Goal: Information Seeking & Learning: Find specific page/section

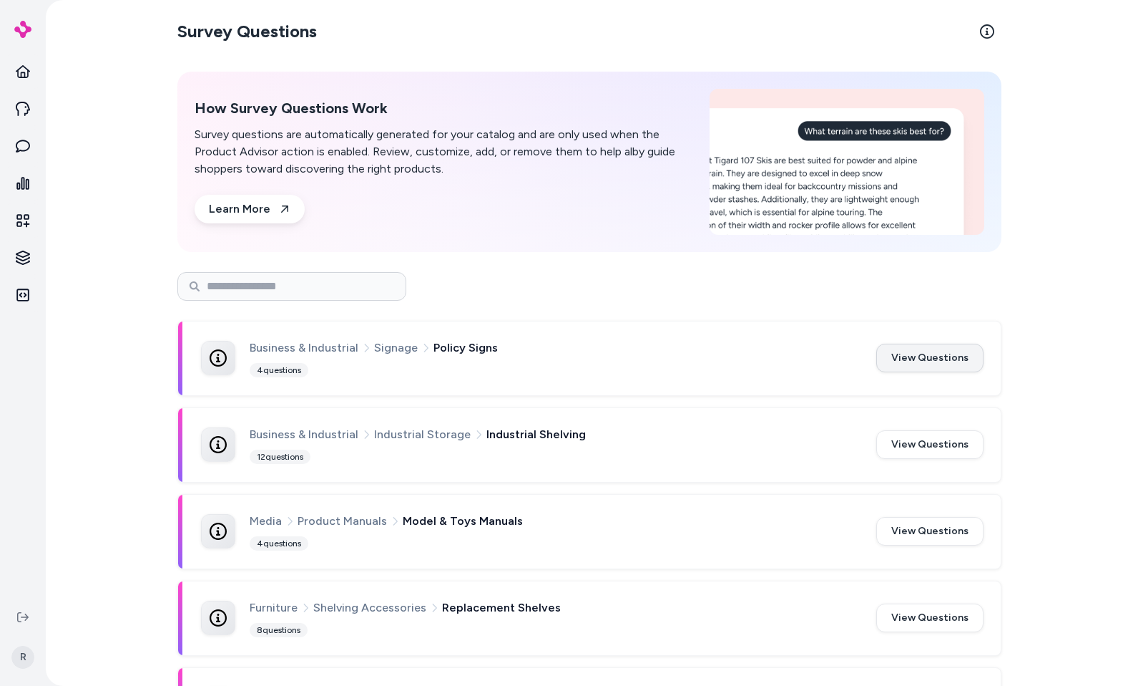
click at [939, 363] on button "View Questions" at bounding box center [930, 357] width 107 height 29
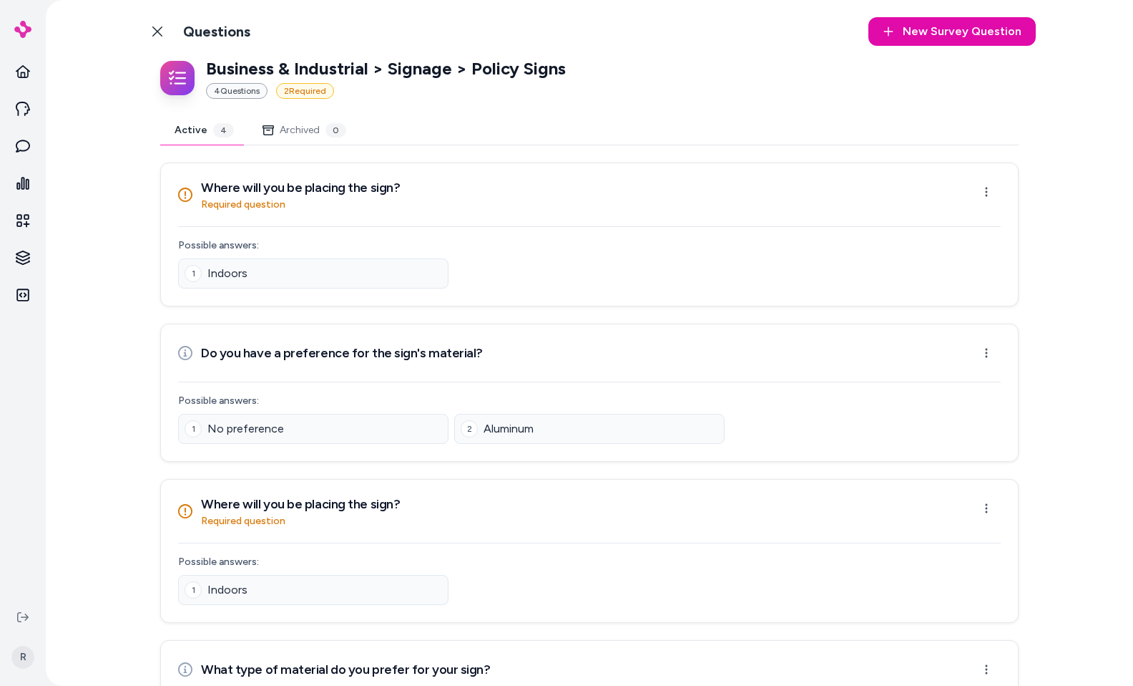
click at [155, 36] on icon at bounding box center [157, 31] width 11 height 11
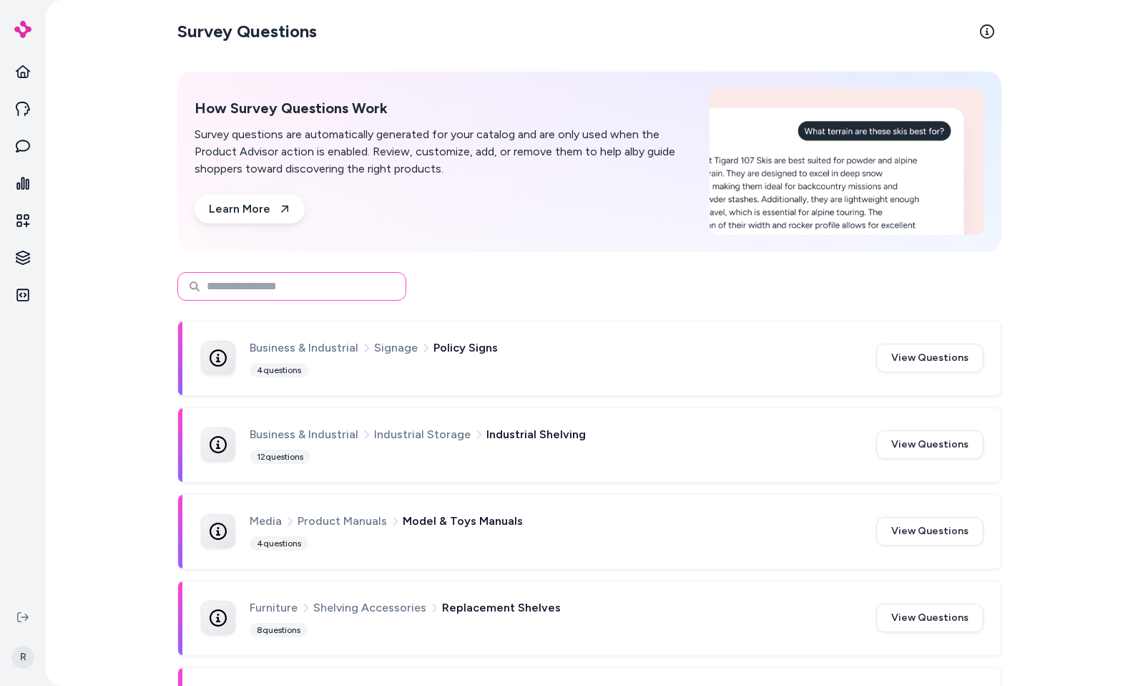
click at [348, 288] on input at bounding box center [291, 286] width 229 height 29
type input "**********"
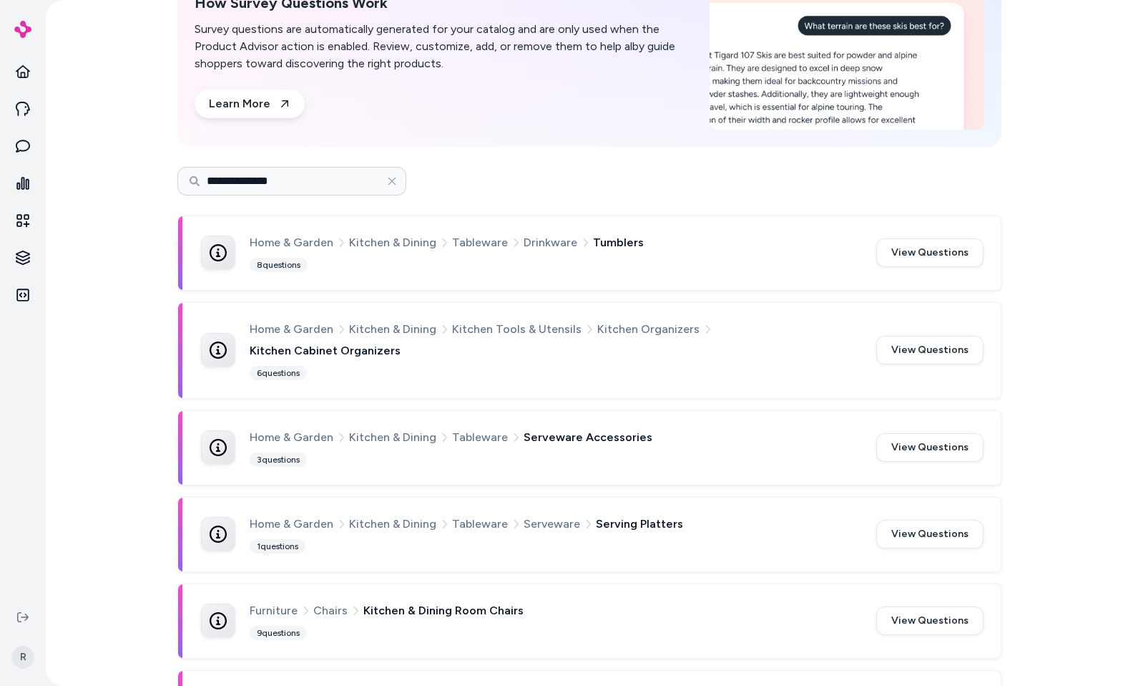
scroll to position [109, 0]
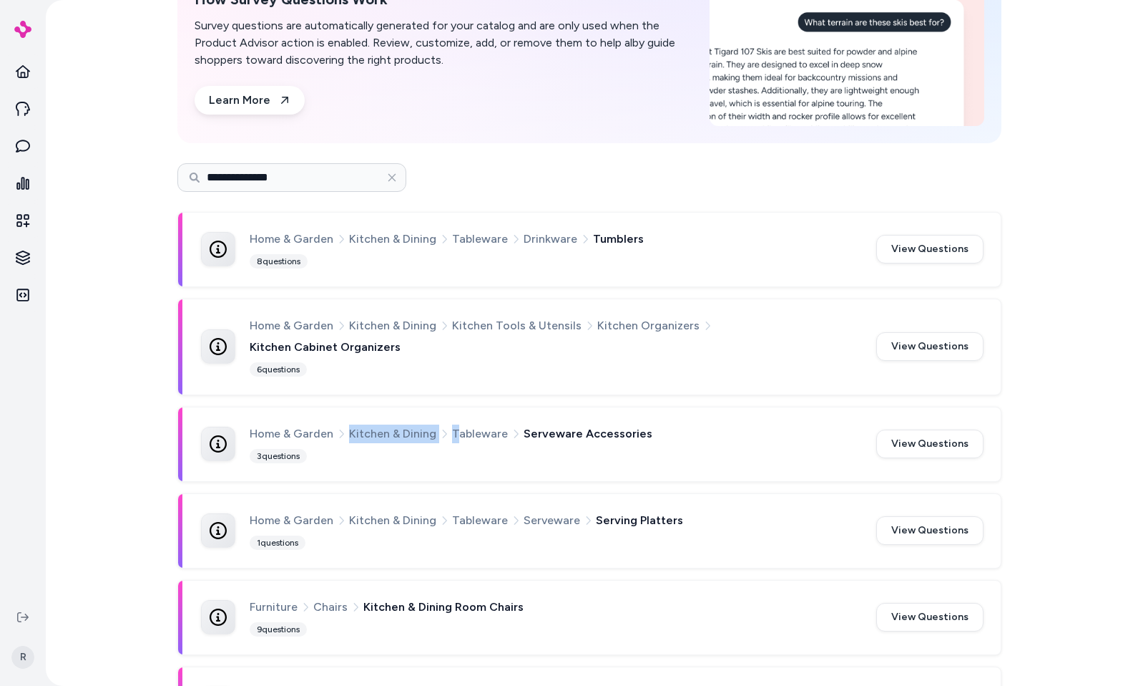
drag, startPoint x: 344, startPoint y: 411, endPoint x: 454, endPoint y: 414, distance: 109.5
click at [454, 424] on div "Home & Garden Kitchen & Dining Tableware Serveware Accessories" at bounding box center [555, 433] width 610 height 19
click at [367, 511] on span "Kitchen & Dining" at bounding box center [392, 520] width 87 height 19
click at [586, 447] on div "Home & Garden Kitchen & Dining Tableware Serveware Accessories 3 questions View…" at bounding box center [589, 444] width 823 height 74
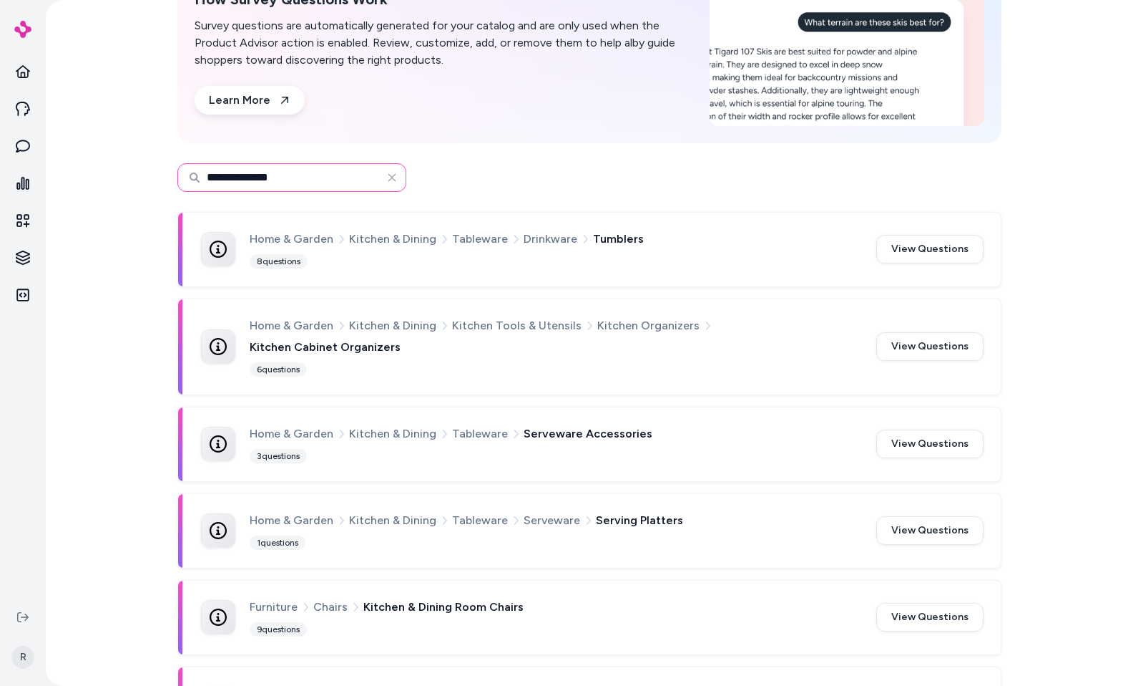
click at [299, 172] on input "**********" at bounding box center [291, 177] width 229 height 29
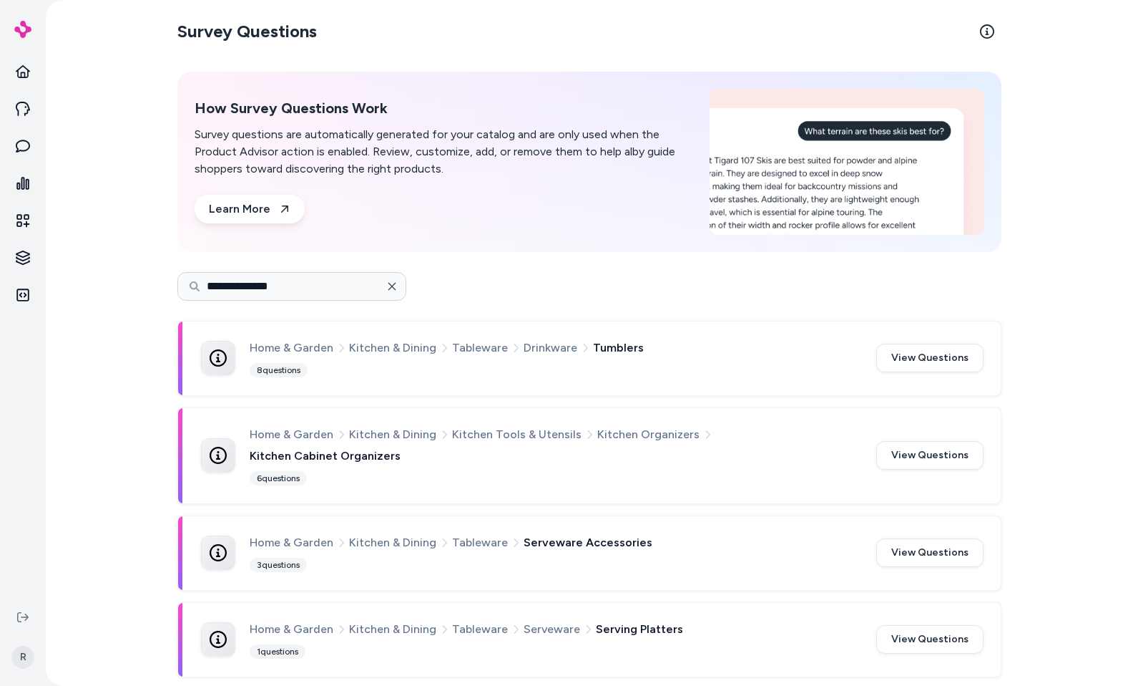
click at [393, 288] on icon "button" at bounding box center [391, 286] width 11 height 11
click at [332, 288] on input at bounding box center [291, 286] width 229 height 29
type input "**********"
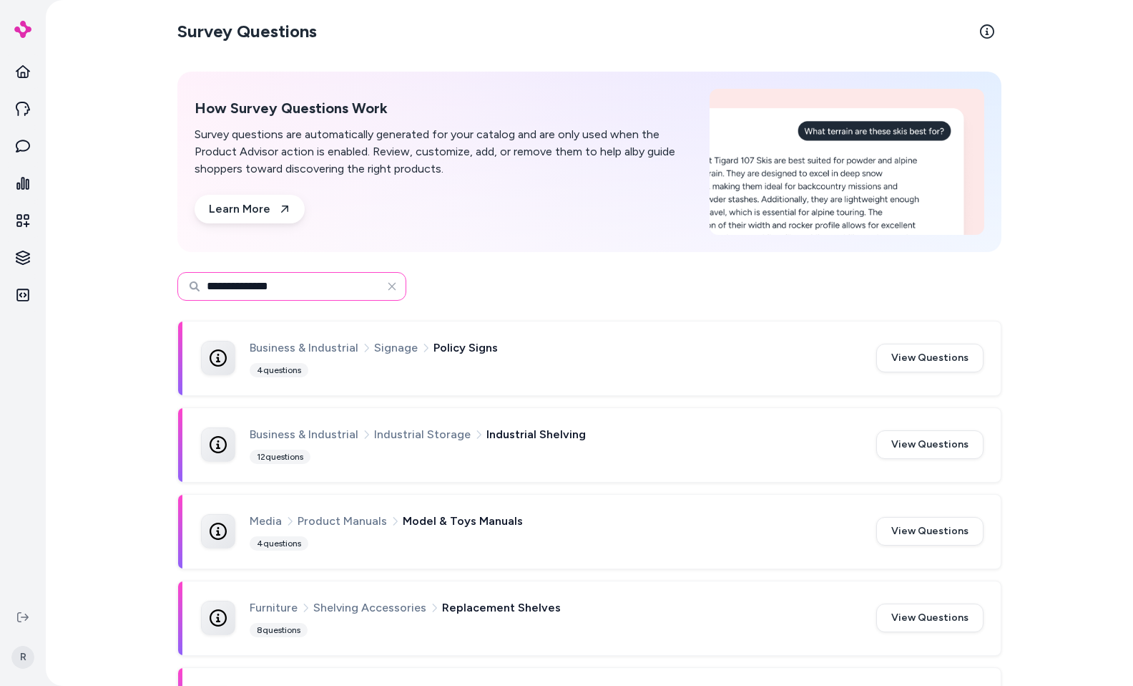
type input "**********"
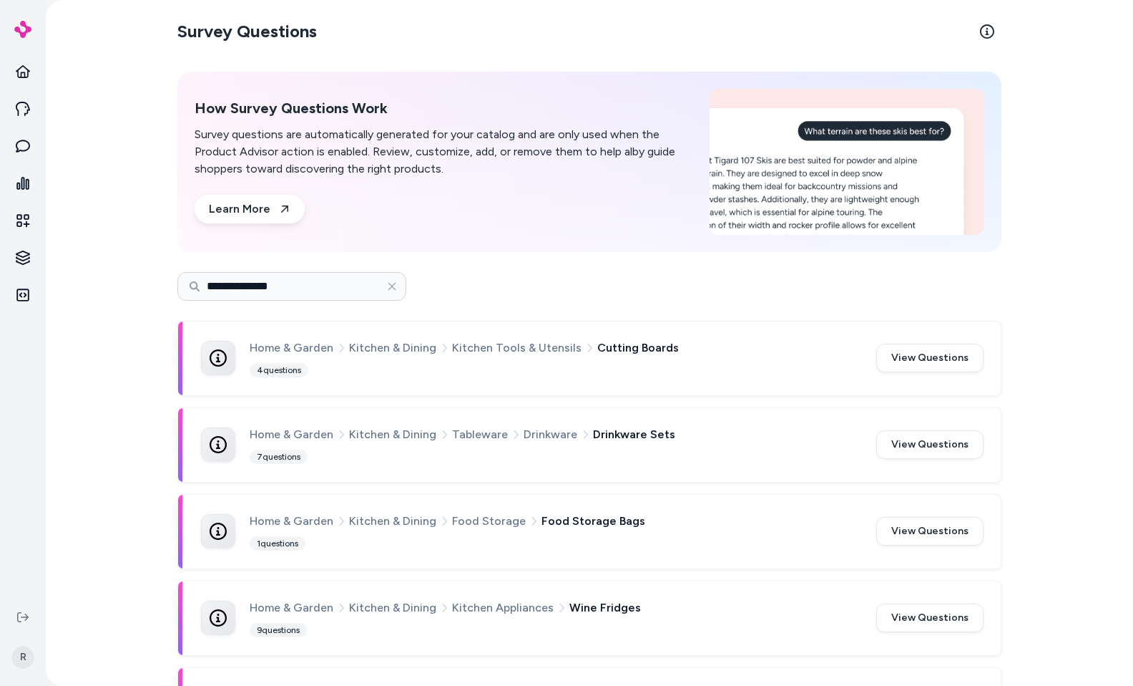
click at [312, 284] on input "**********" at bounding box center [291, 286] width 229 height 29
click at [394, 284] on icon "button" at bounding box center [391, 286] width 11 height 11
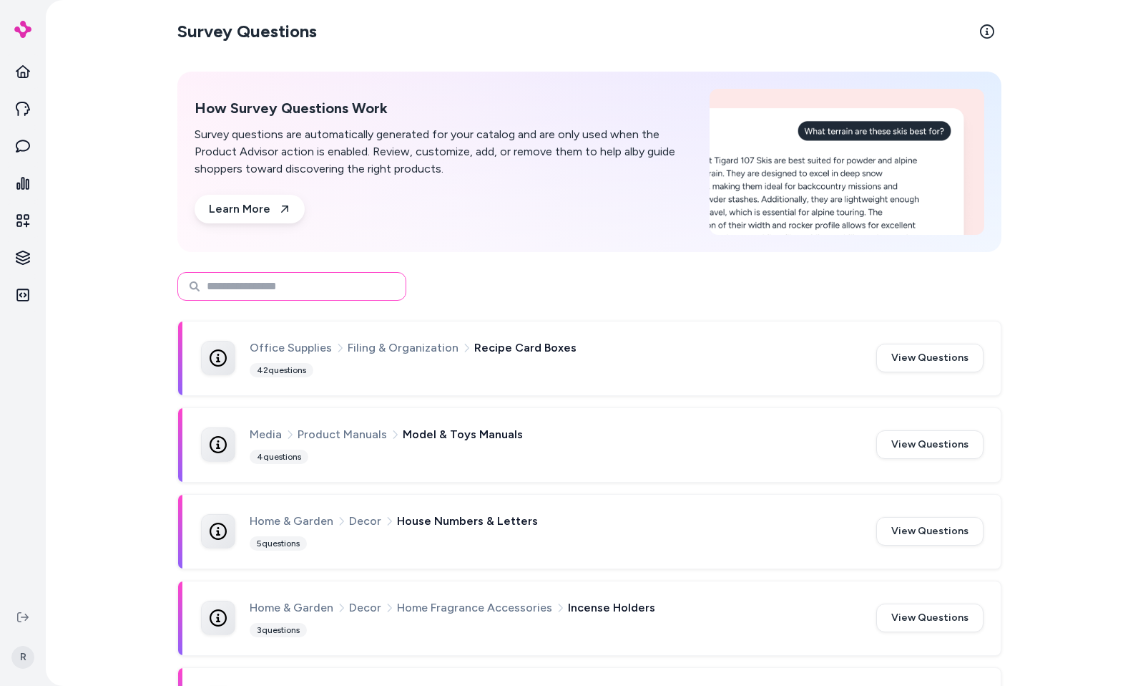
drag, startPoint x: 317, startPoint y: 293, endPoint x: 334, endPoint y: 290, distance: 17.4
click at [318, 292] on input at bounding box center [291, 286] width 229 height 29
type input "*"
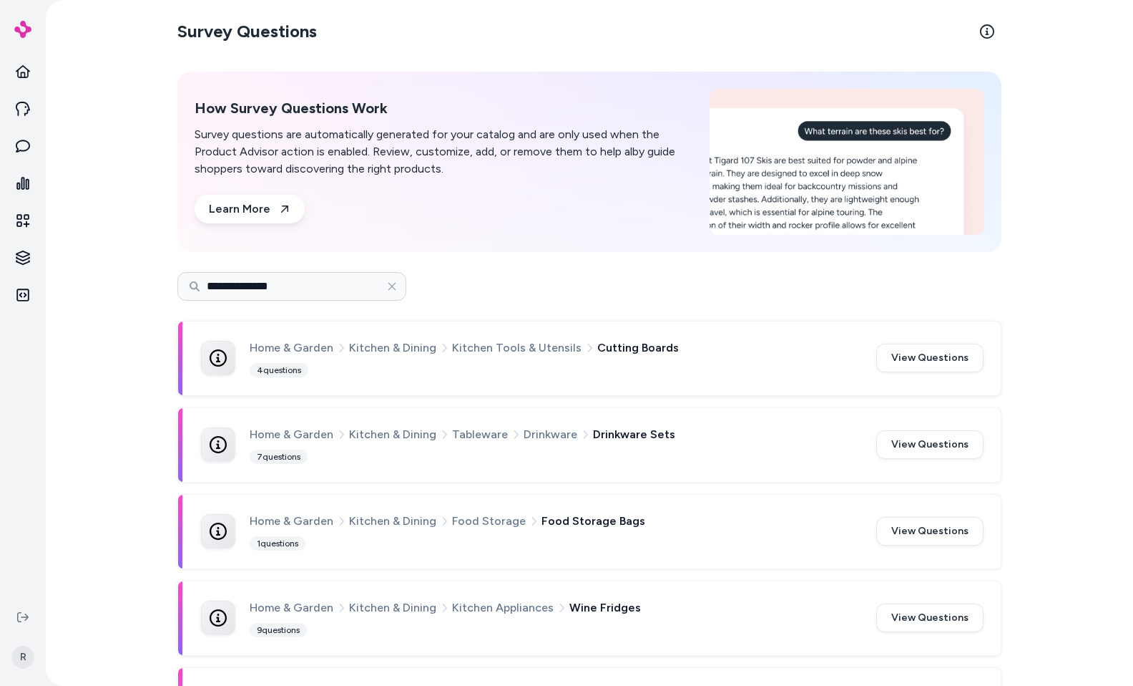
drag, startPoint x: 589, startPoint y: 349, endPoint x: 665, endPoint y: 375, distance: 80.1
click at [664, 371] on div "Home & Garden Kitchen & Dining Kitchen Tools & Utensils Cutting Boards 4 questi…" at bounding box center [555, 357] width 610 height 39
drag, startPoint x: 580, startPoint y: 435, endPoint x: 649, endPoint y: 448, distance: 70.6
click at [649, 448] on div "Home & Garden Kitchen & Dining Tableware Drinkware Drinkware Sets 7 questions" at bounding box center [555, 444] width 610 height 39
click at [641, 459] on div "Home & Garden Kitchen & Dining Tableware Drinkware Drinkware Sets 7 questions" at bounding box center [555, 444] width 610 height 39
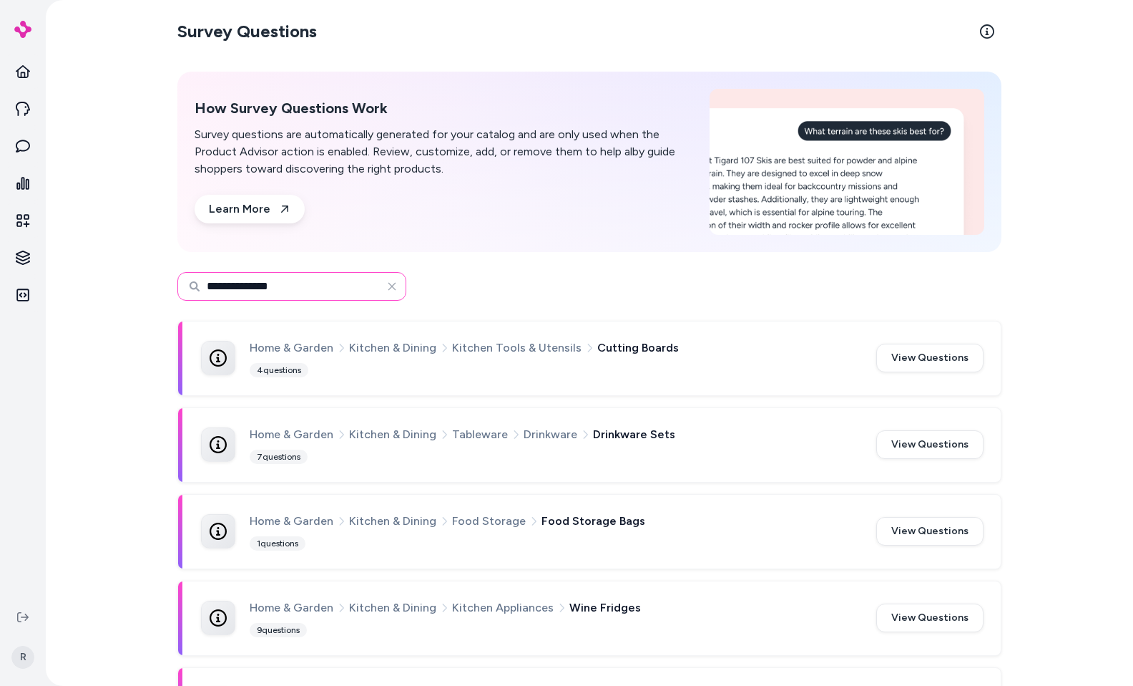
click at [302, 291] on input "**********" at bounding box center [291, 286] width 229 height 29
type input "******"
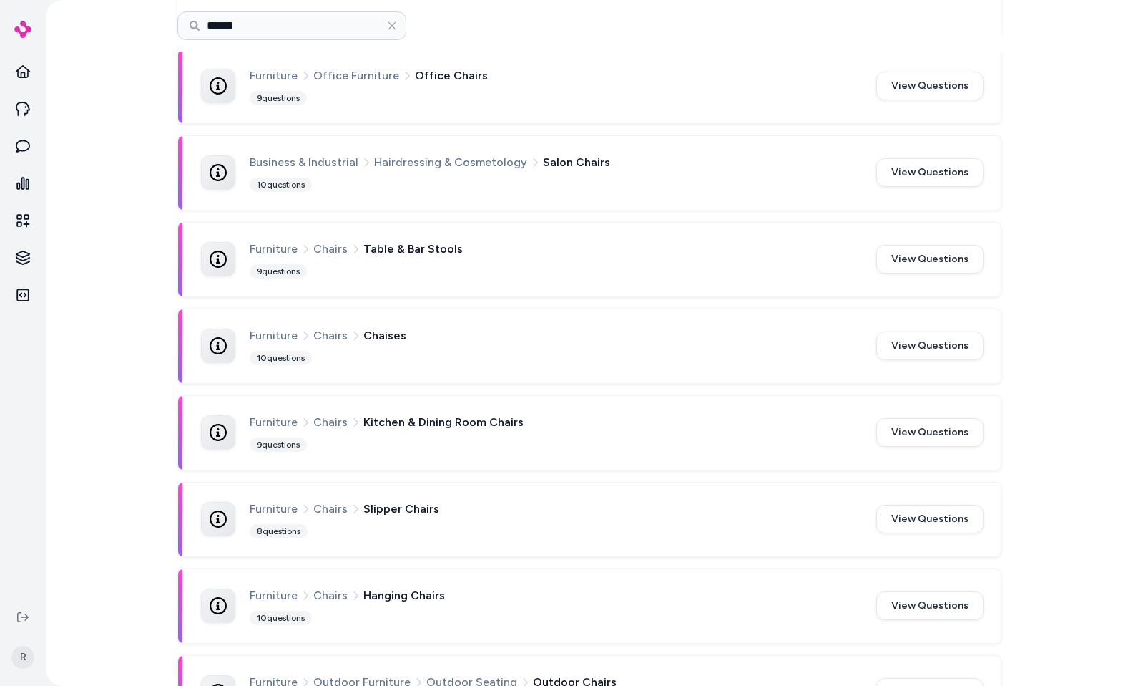
scroll to position [369, 0]
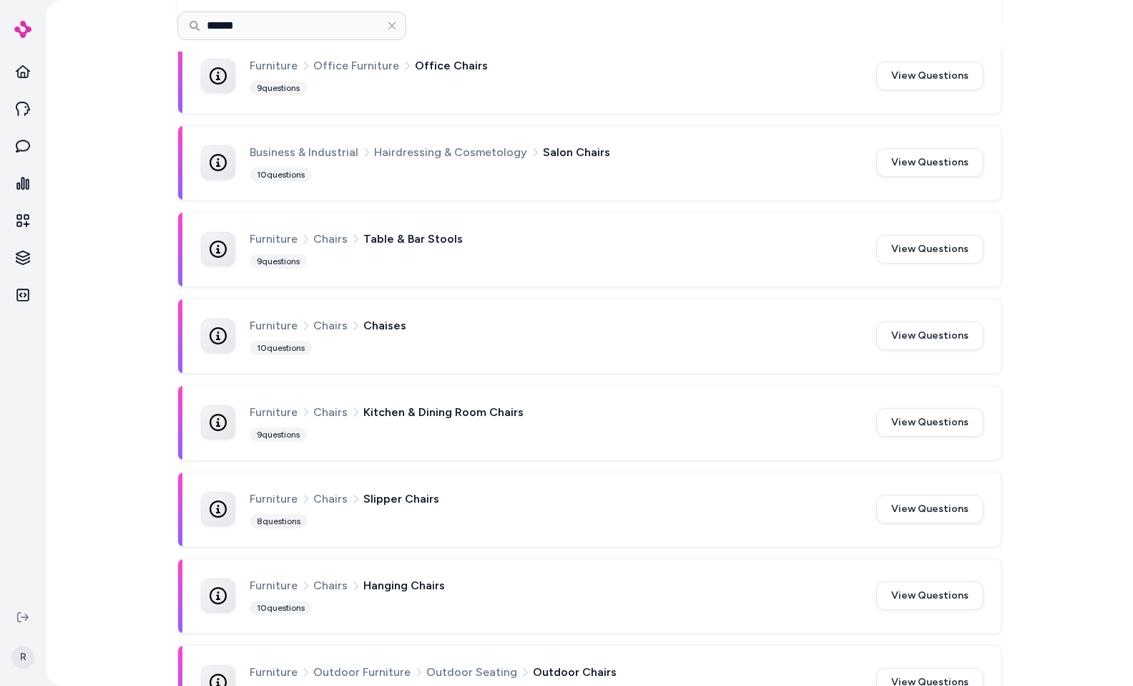
click at [313, 408] on span "Chairs" at bounding box center [330, 412] width 34 height 19
click at [265, 416] on span "Furniture" at bounding box center [274, 412] width 48 height 19
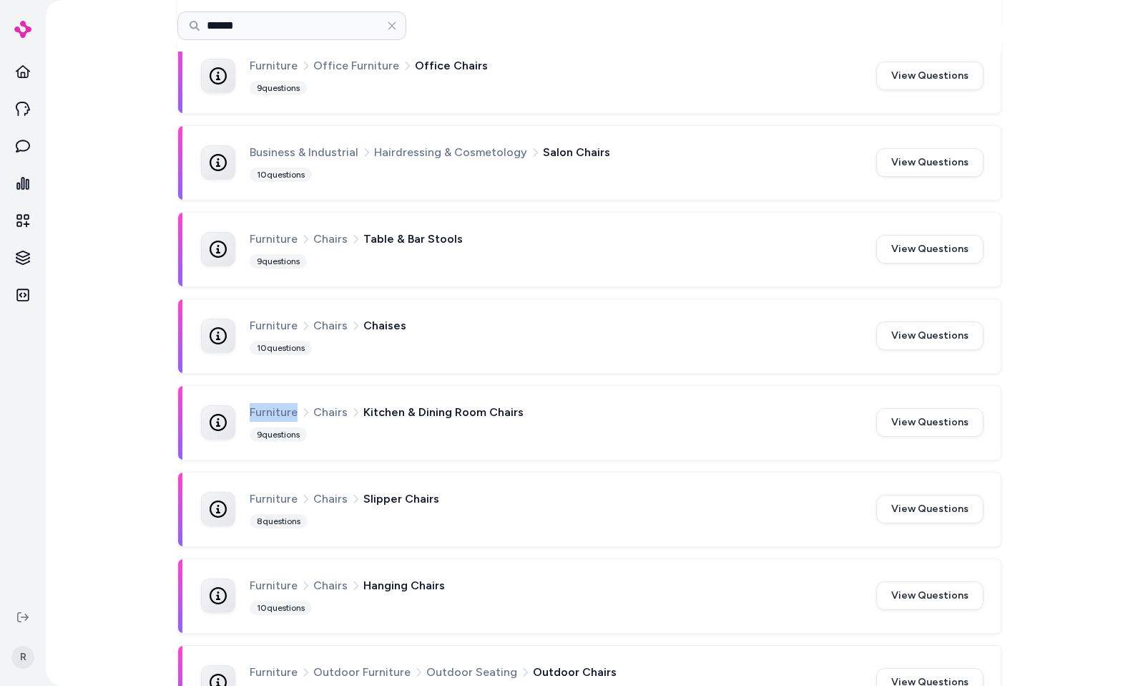
click at [265, 416] on span "Furniture" at bounding box center [274, 412] width 48 height 19
click at [328, 411] on span "Chairs" at bounding box center [330, 412] width 34 height 19
click at [258, 403] on span "Furniture" at bounding box center [274, 412] width 48 height 19
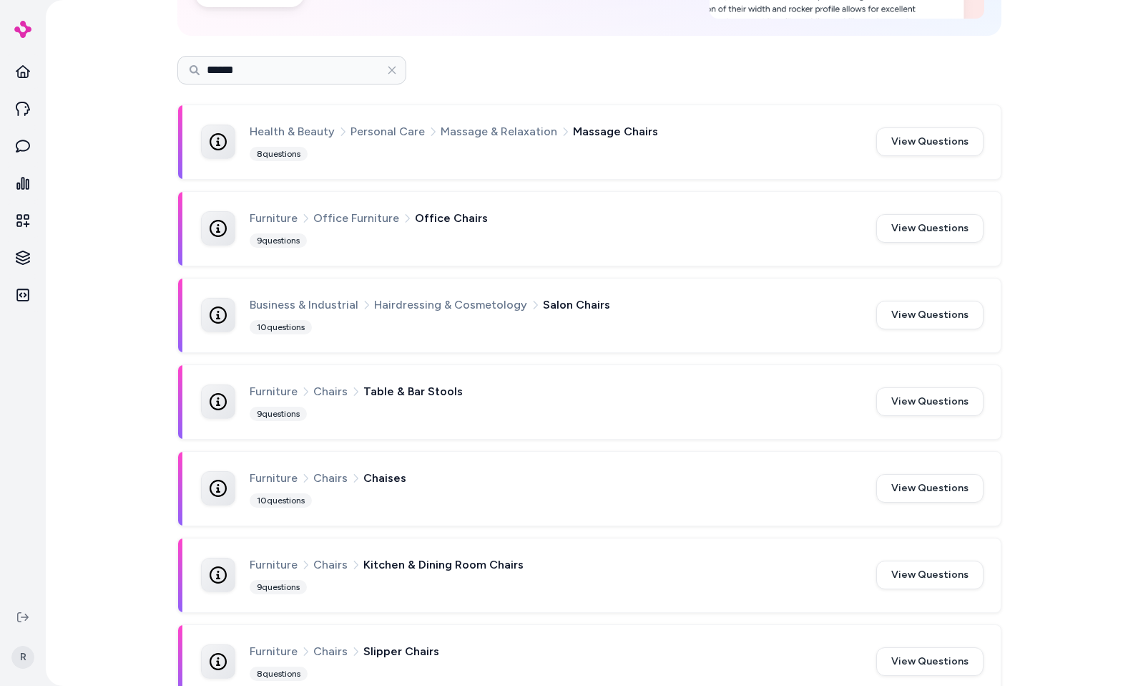
scroll to position [0, 0]
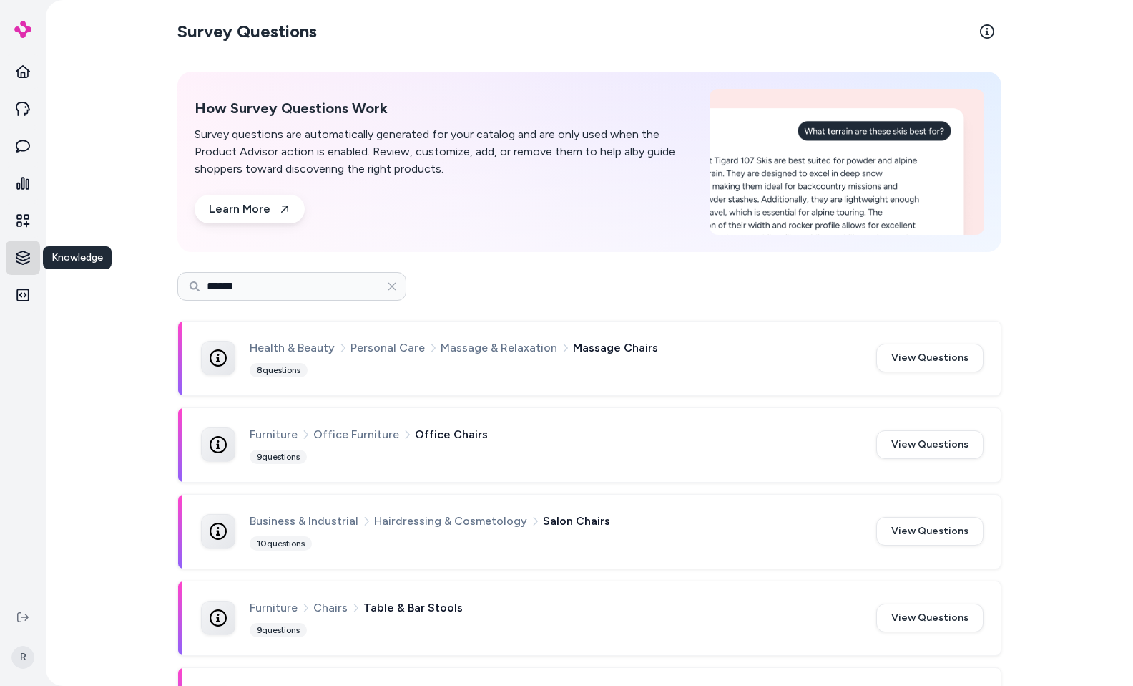
click at [16, 255] on html "Knowledge Knowledge R Survey Questions How Survey Questions Work Survey questio…" at bounding box center [566, 343] width 1133 height 686
click at [76, 263] on p "Products" at bounding box center [84, 257] width 44 height 14
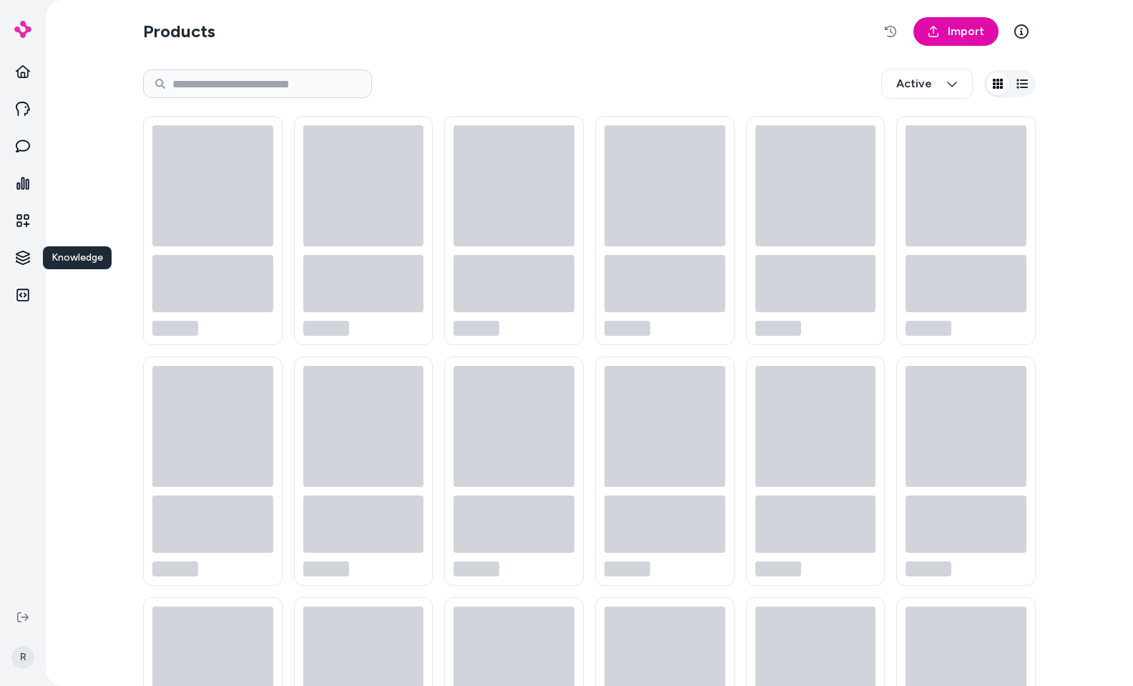
click at [598, 98] on div "Active" at bounding box center [589, 83] width 893 height 47
click at [326, 104] on div "Active" at bounding box center [589, 83] width 893 height 47
click at [303, 97] on input at bounding box center [257, 83] width 229 height 29
type input "**********"
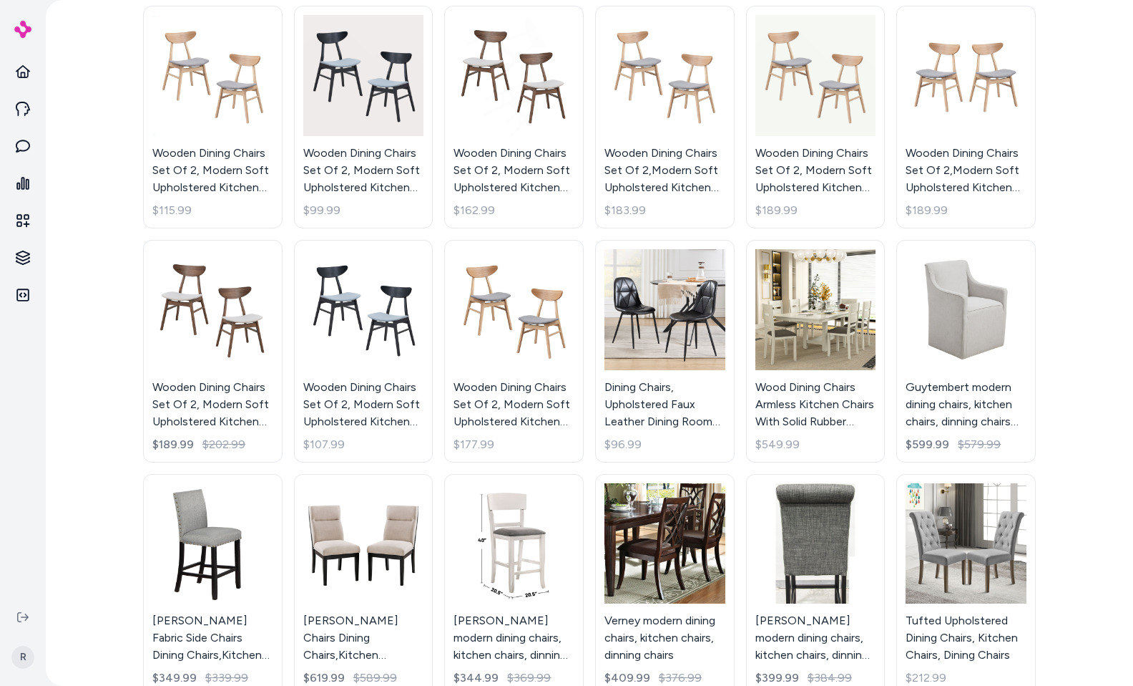
scroll to position [1299, 0]
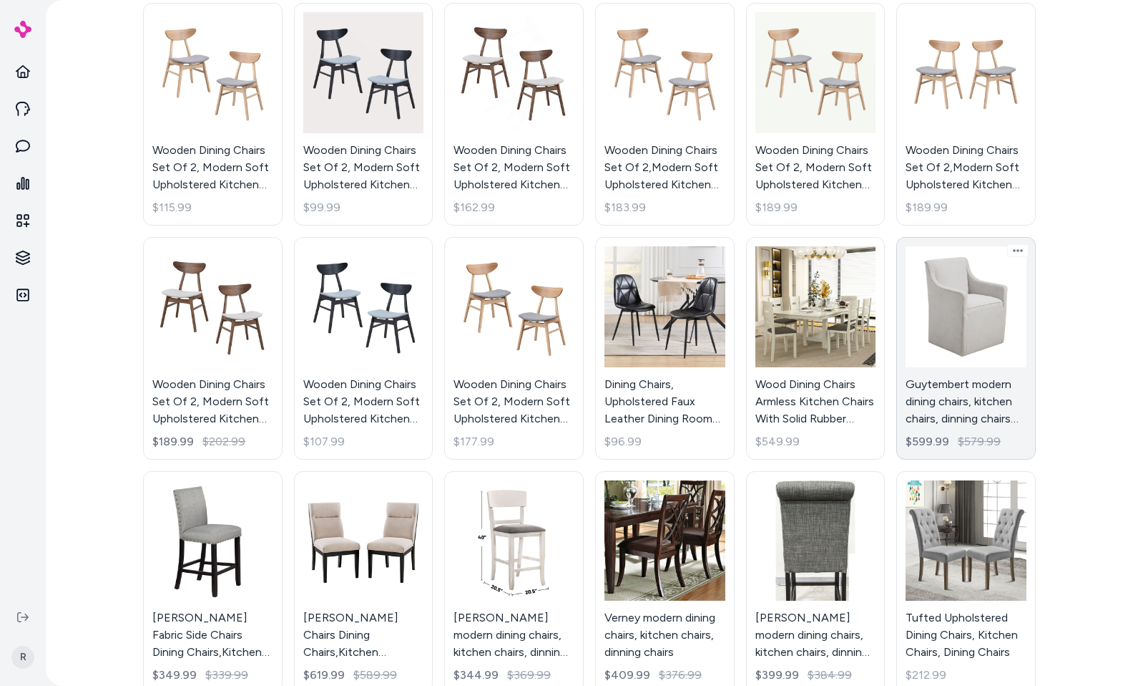
click at [950, 417] on link "Guytembert modern dining chairs, kitchen chairs, dinning chairs with Casters $5…" at bounding box center [967, 348] width 140 height 223
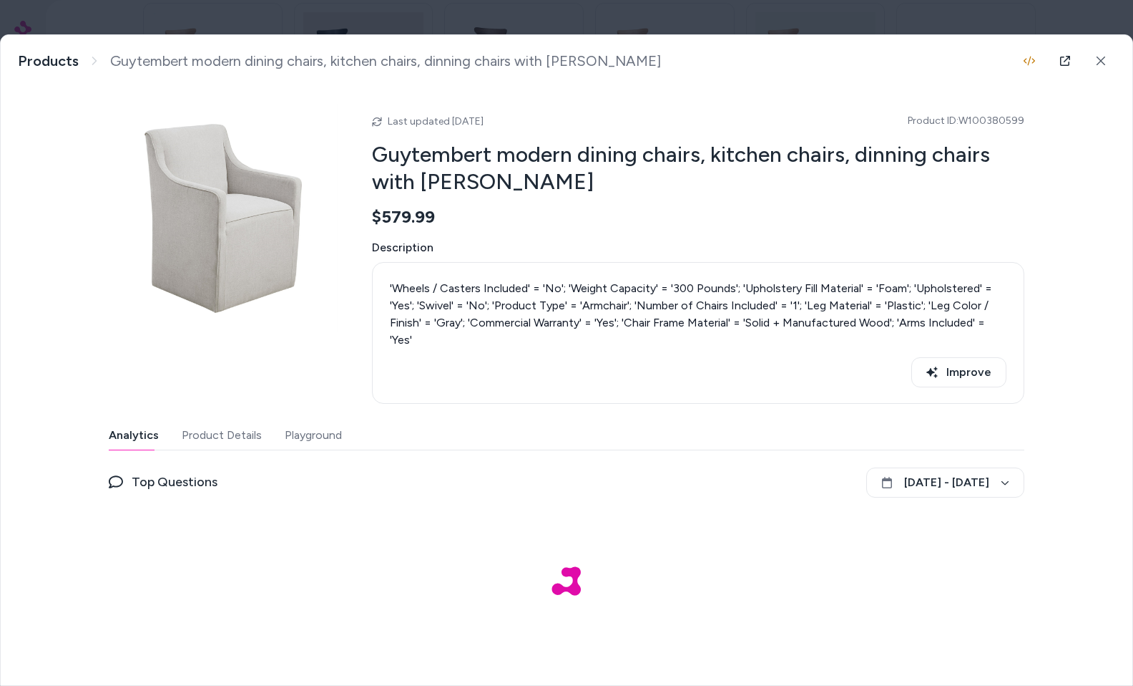
click at [230, 430] on button "Product Details" at bounding box center [222, 435] width 80 height 29
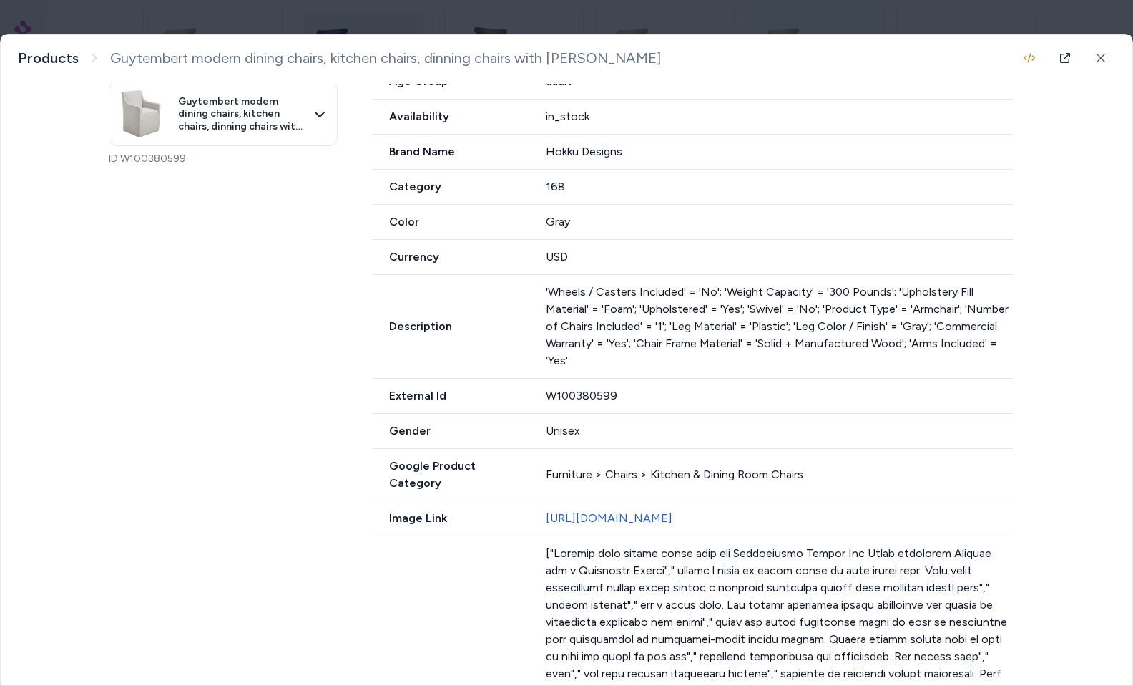
scroll to position [428, 0]
click at [570, 465] on div "Furniture > Chairs > Kitchen & Dining Room Chairs" at bounding box center [780, 472] width 468 height 17
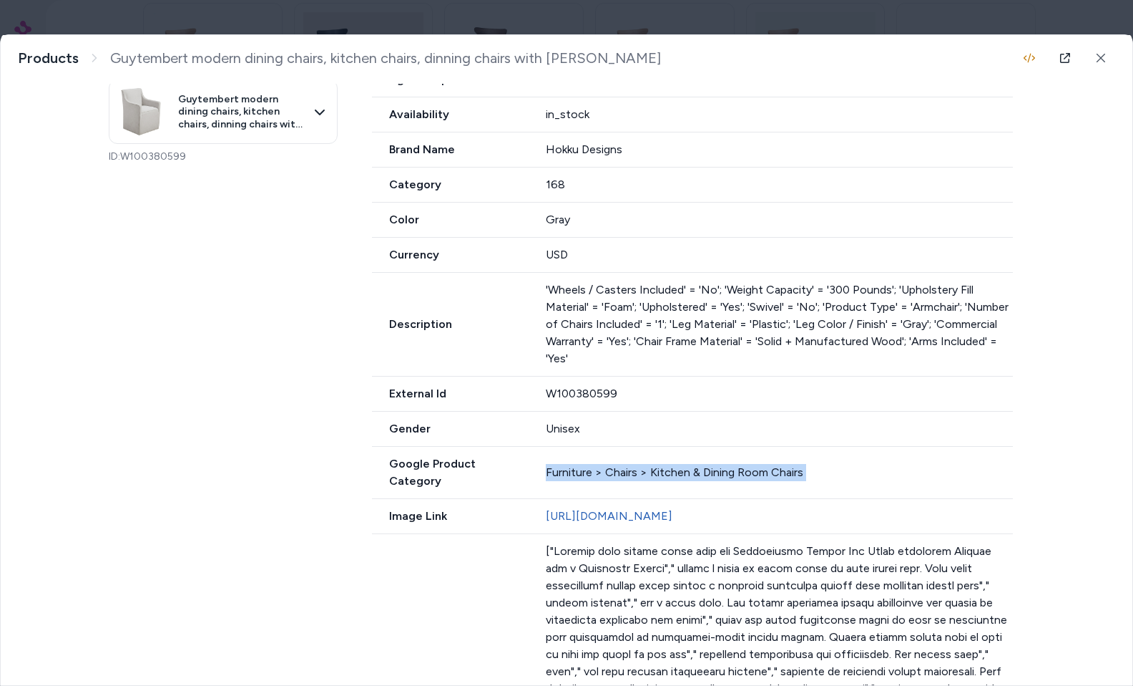
click at [570, 465] on div "Furniture > Chairs > Kitchen & Dining Room Chairs" at bounding box center [780, 472] width 468 height 17
click at [816, 468] on div "Furniture > Chairs > Kitchen & Dining Room Chairs" at bounding box center [780, 472] width 468 height 17
click at [794, 464] on div "Furniture > Chairs > Kitchen & Dining Room Chairs" at bounding box center [780, 472] width 468 height 17
drag, startPoint x: 803, startPoint y: 462, endPoint x: 537, endPoint y: 452, distance: 265.7
click at [537, 452] on div "Google Product Category Furniture > Chairs > Kitchen & Dining Room Chairs" at bounding box center [692, 473] width 641 height 52
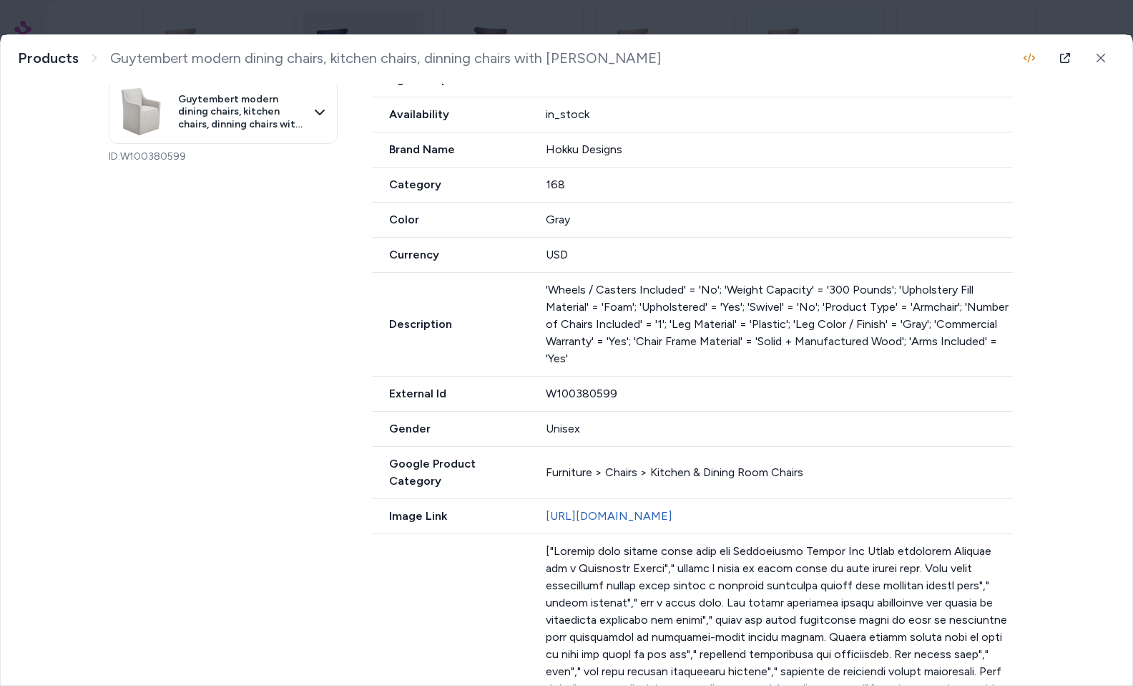
click at [826, 366] on p "'Wheels / Casters Included' = 'No'; 'Weight Capacity' = '300 Pounds'; 'Upholste…" at bounding box center [780, 324] width 468 height 86
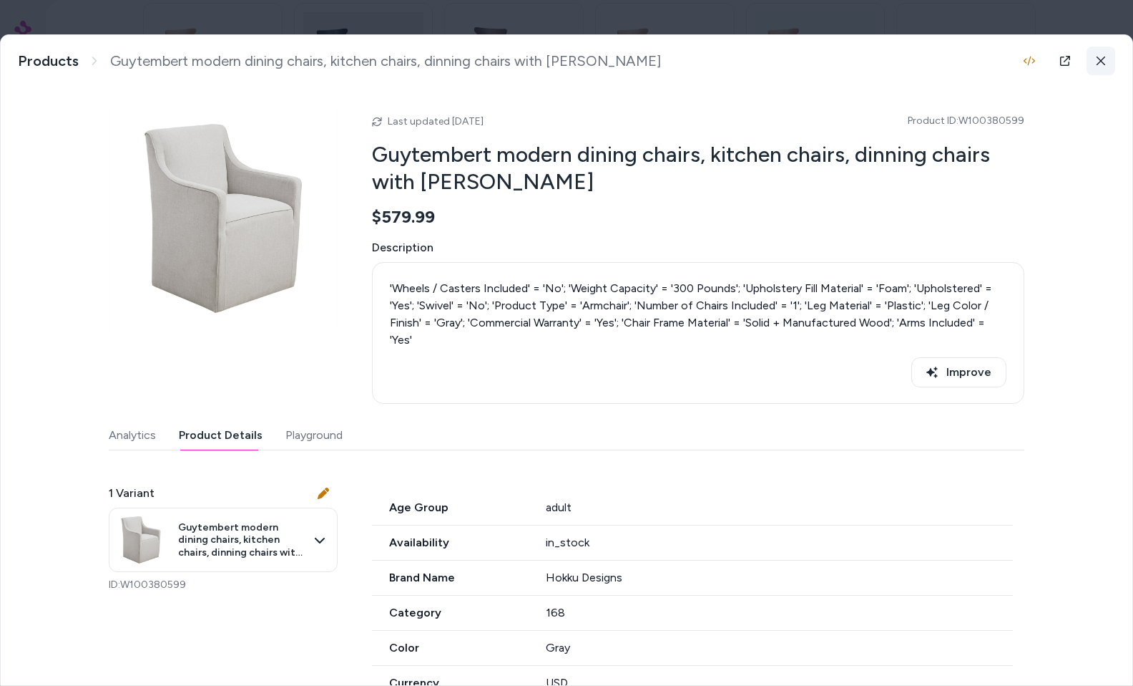
click at [1098, 64] on icon at bounding box center [1101, 61] width 10 height 10
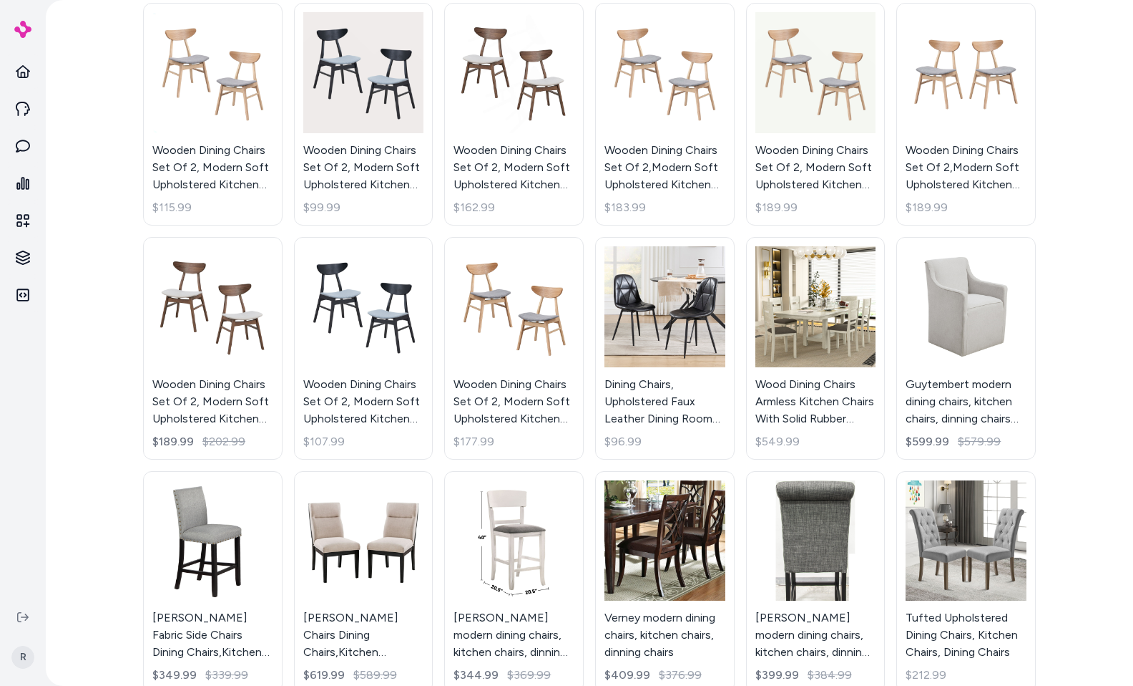
click at [1107, 401] on div "**********" at bounding box center [590, 343] width 1088 height 686
